Goal: Task Accomplishment & Management: Use online tool/utility

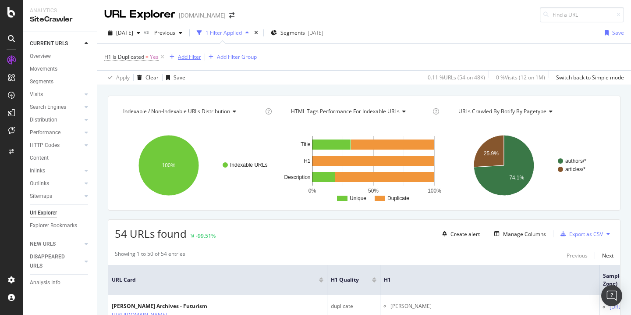
click at [186, 60] on div "Add Filter" at bounding box center [189, 56] width 23 height 7
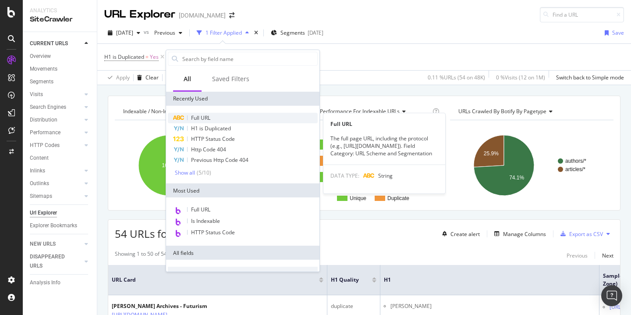
click at [215, 119] on div "Full URL" at bounding box center [243, 118] width 150 height 11
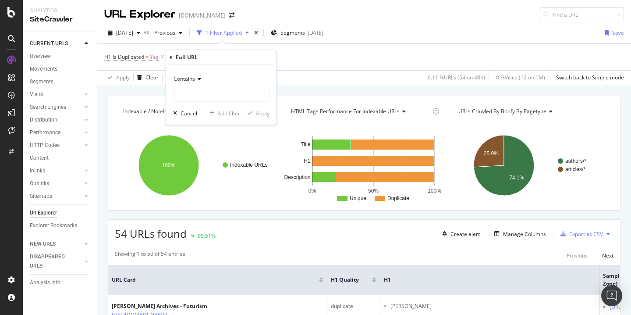
click at [195, 78] on icon at bounding box center [198, 78] width 6 height 5
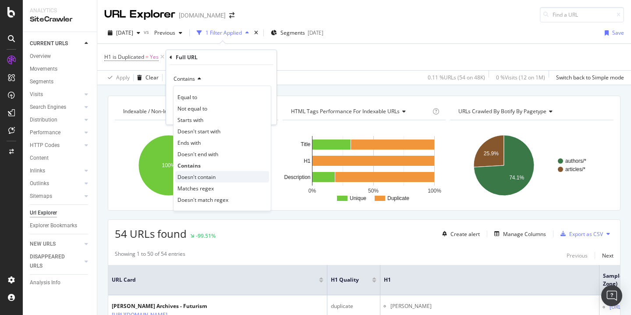
click at [196, 173] on span "Doesn't contain" at bounding box center [197, 176] width 38 height 7
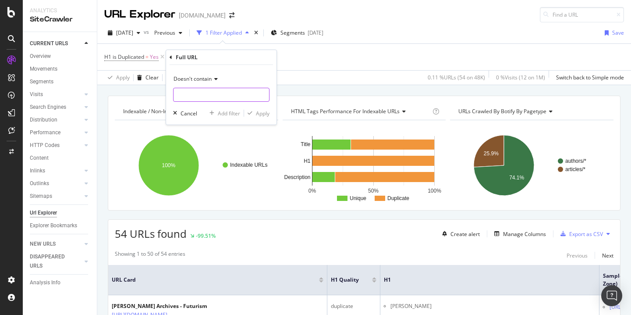
click at [214, 99] on input "text" at bounding box center [222, 95] width 96 height 14
type input "/authors/"
click at [269, 111] on div "Apply" at bounding box center [263, 113] width 14 height 7
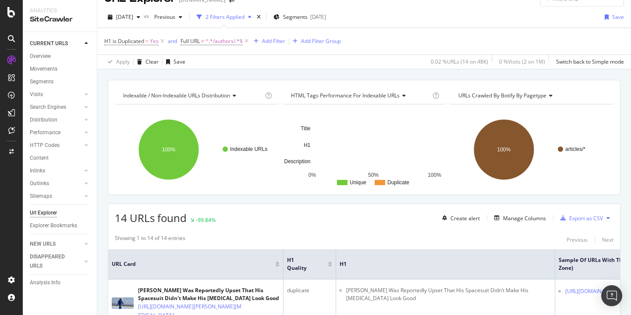
scroll to position [21, 0]
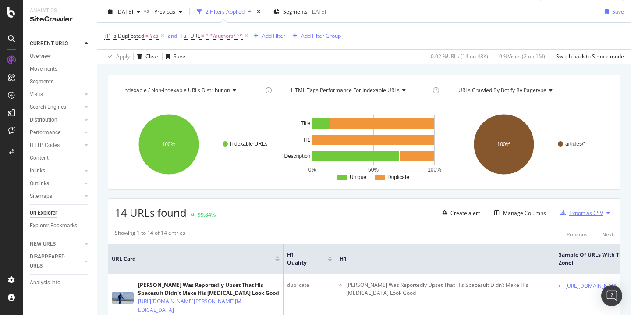
click at [581, 208] on div "Export as CSV" at bounding box center [580, 212] width 46 height 13
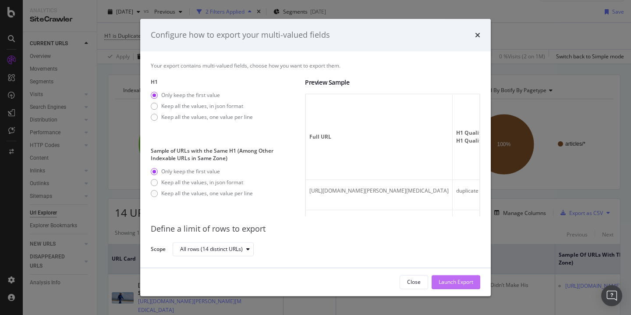
click at [456, 284] on div "Launch Export" at bounding box center [456, 281] width 35 height 7
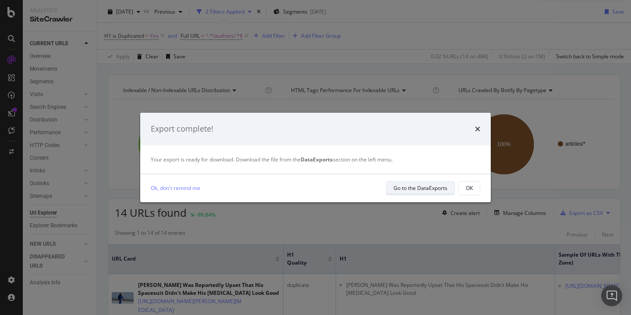
click at [417, 192] on div "Go to the DataExports" at bounding box center [421, 188] width 54 height 12
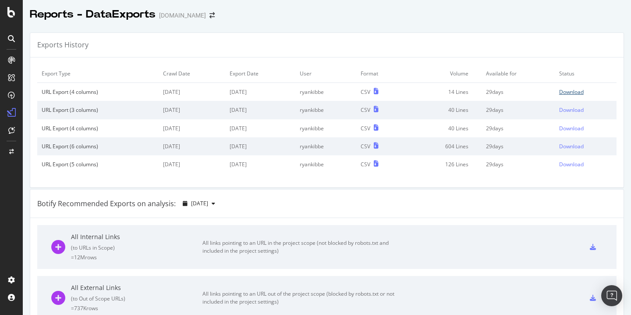
click at [584, 91] on div "Download" at bounding box center [571, 91] width 25 height 7
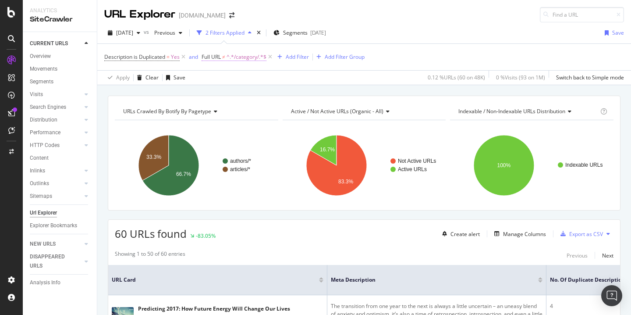
click at [249, 56] on span "^.*/category/.*$" at bounding box center [247, 57] width 40 height 12
click at [241, 75] on span "Doesn't contain" at bounding box center [229, 77] width 38 height 7
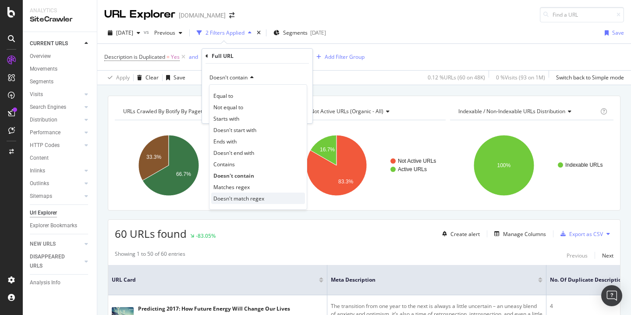
click at [246, 200] on span "Doesn't match regex" at bounding box center [238, 198] width 51 height 7
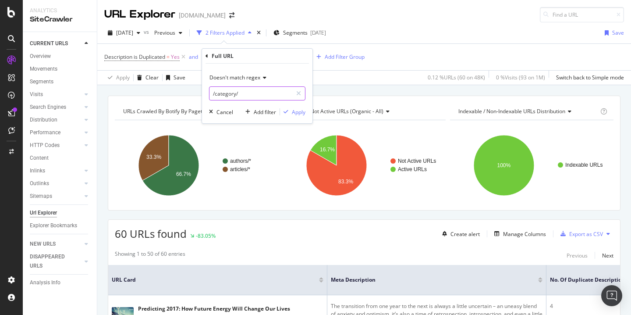
click at [253, 93] on input "/category/" at bounding box center [251, 93] width 83 height 14
click at [268, 93] on input "/category/" at bounding box center [251, 93] width 83 height 14
type input "/category/|/authors/"
click at [301, 112] on div "Apply" at bounding box center [299, 111] width 14 height 7
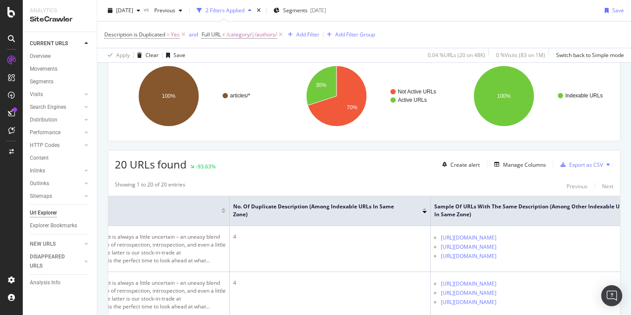
scroll to position [10, 0]
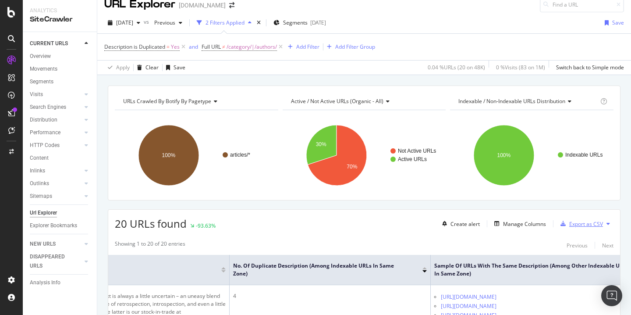
click at [574, 218] on div "Export as CSV" at bounding box center [580, 223] width 46 height 13
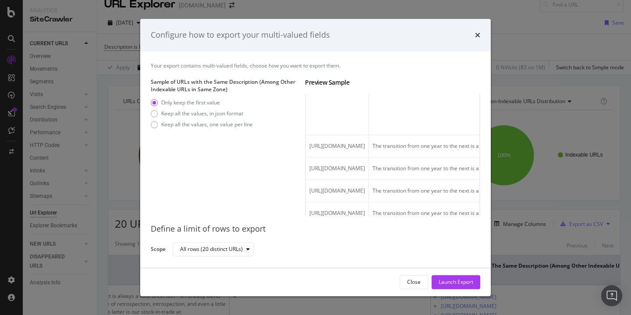
scroll to position [52, 0]
click at [210, 246] on div "All rows (20 distinct URLs)" at bounding box center [211, 248] width 63 height 5
click at [231, 195] on div "Sample of URLs with the Same Description (Among Other Indexable URLs in Same Zo…" at bounding box center [224, 147] width 147 height 138
click at [206, 127] on div "Keep all the values, one value per line" at bounding box center [207, 124] width 92 height 7
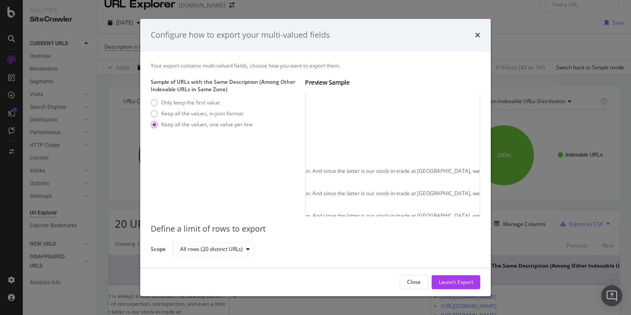
scroll to position [7, 0]
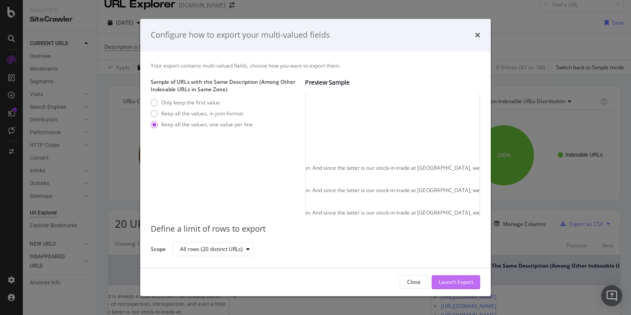
click at [448, 285] on div "Launch Export" at bounding box center [456, 281] width 35 height 7
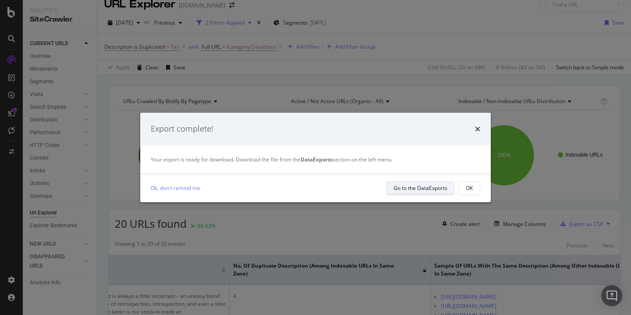
click at [412, 190] on div "Go to the DataExports" at bounding box center [421, 187] width 54 height 7
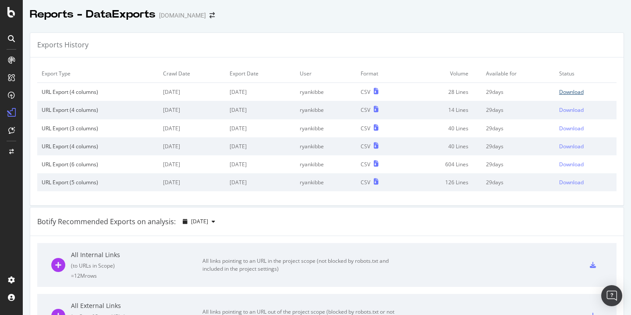
click at [577, 90] on div "Download" at bounding box center [571, 91] width 25 height 7
